Goal: Task Accomplishment & Management: Complete application form

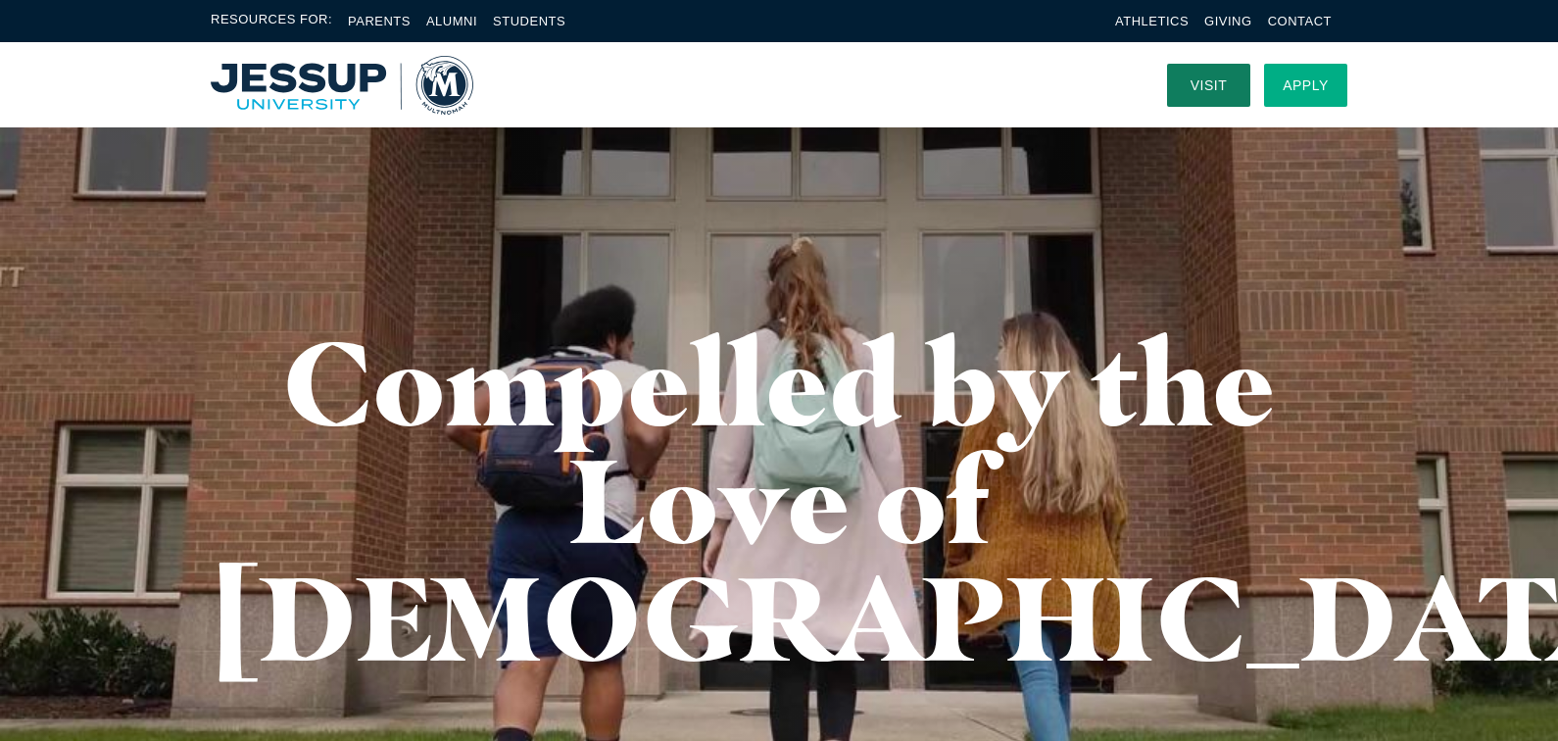
click at [1306, 86] on link "Apply" at bounding box center [1305, 85] width 83 height 43
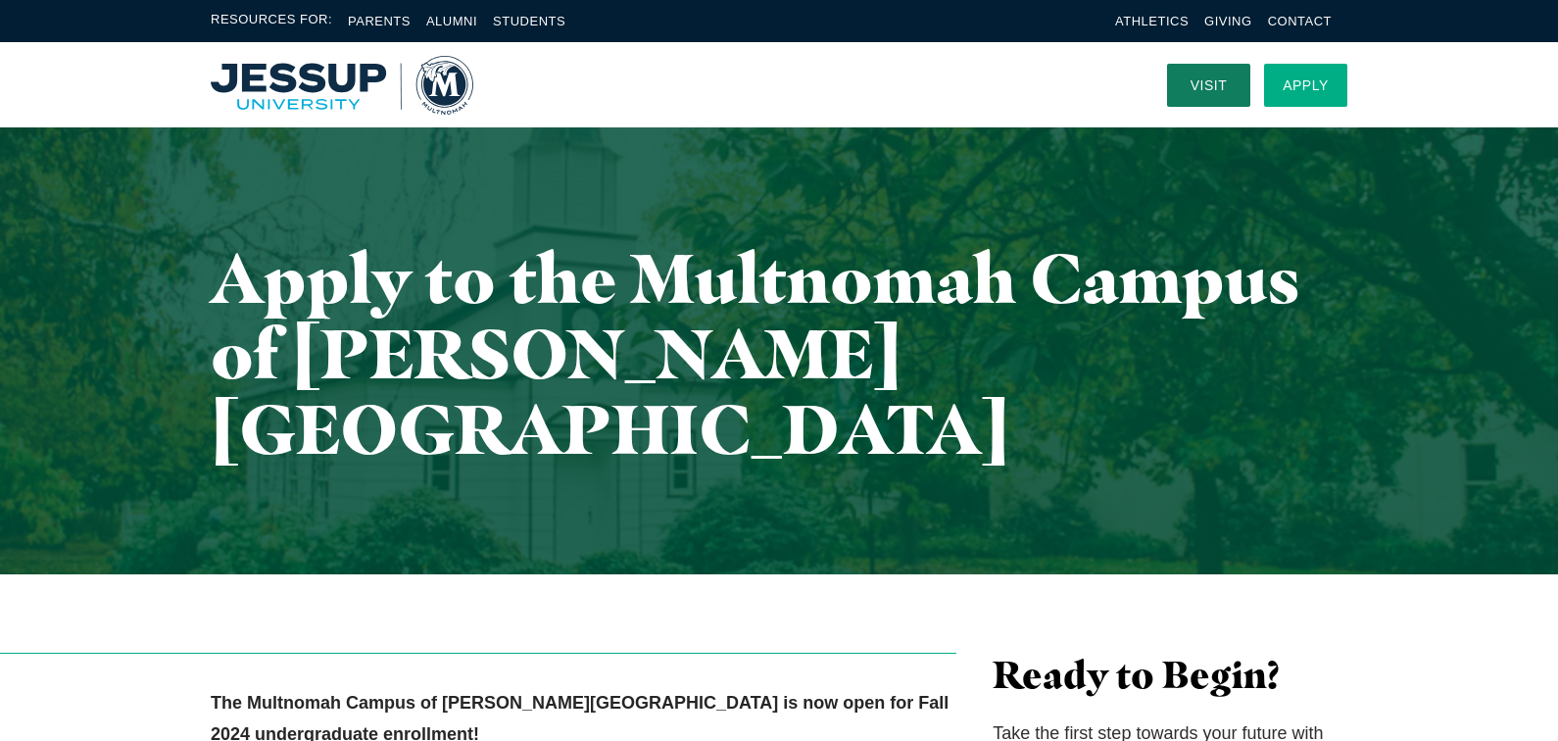
click at [1308, 84] on link "Apply" at bounding box center [1305, 85] width 83 height 43
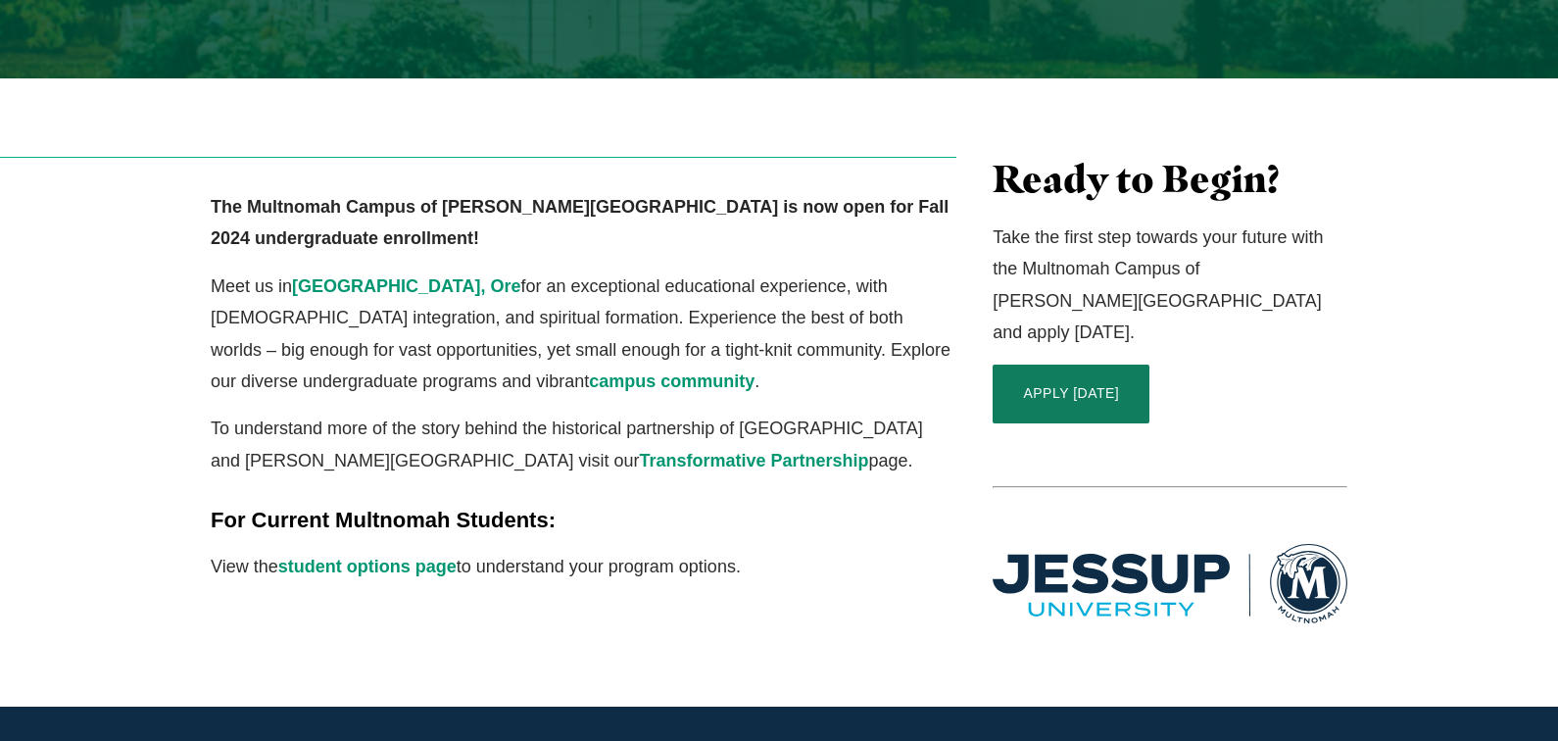
scroll to position [514, 0]
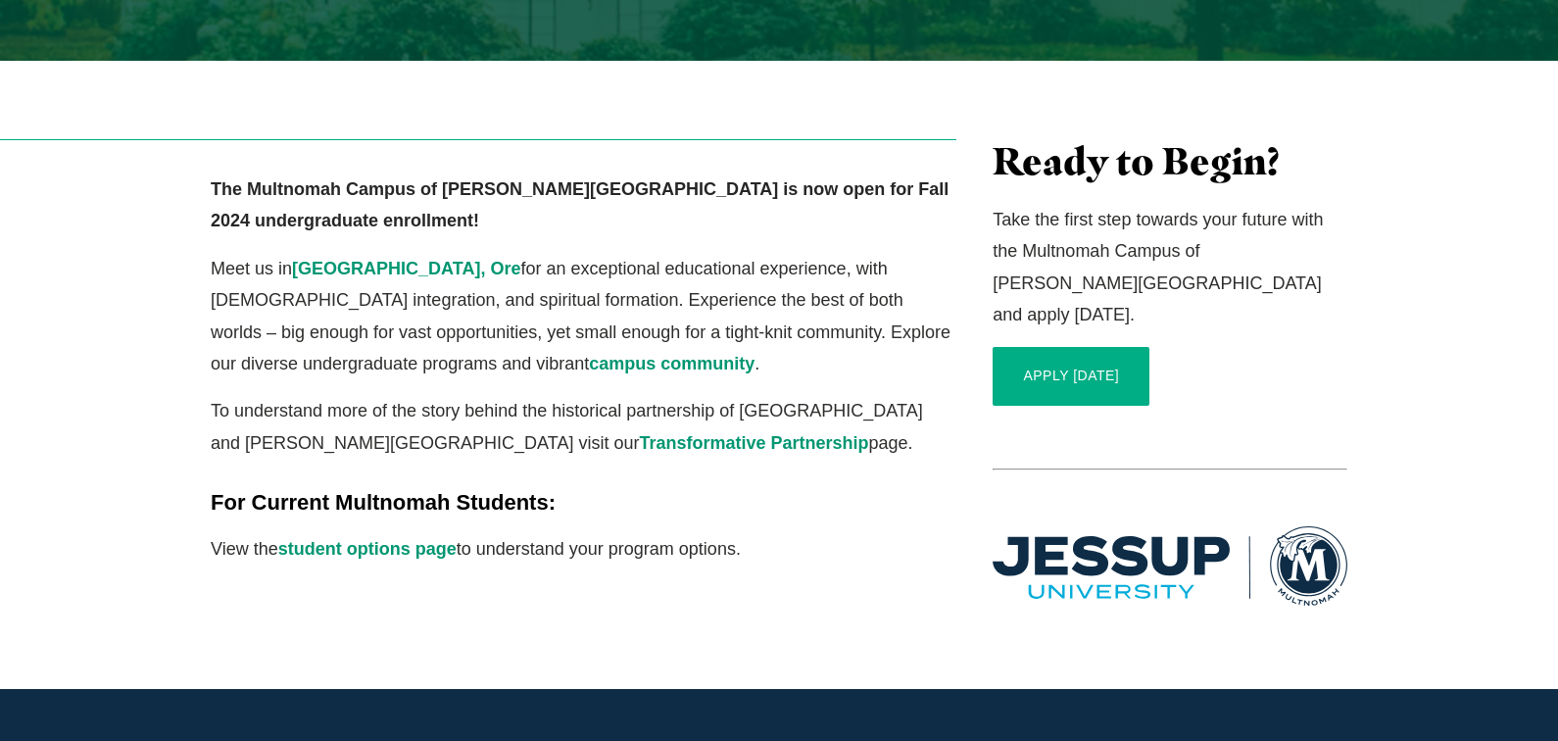
click at [1061, 347] on link "APPLY [DATE]" at bounding box center [1071, 376] width 157 height 59
